Goal: Find specific page/section

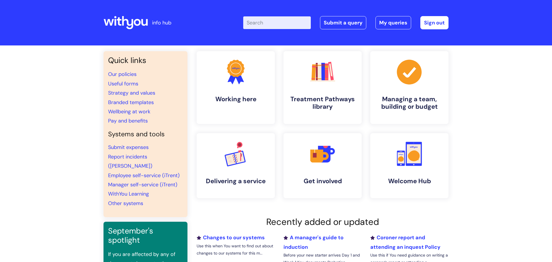
scroll to position [31, 0]
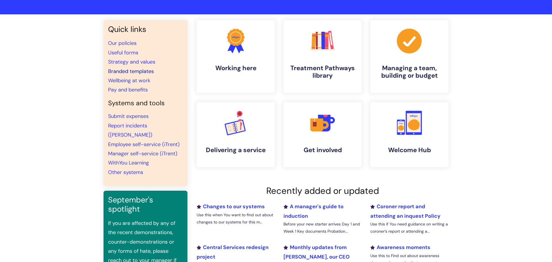
click at [136, 72] on link "Branded templates" at bounding box center [131, 71] width 46 height 7
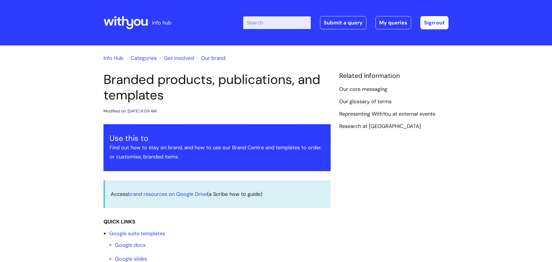
click at [115, 59] on link "Info Hub" at bounding box center [113, 58] width 20 height 7
